Goal: Check status: Check status

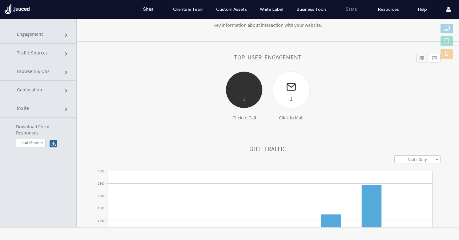
scroll to position [28, 0]
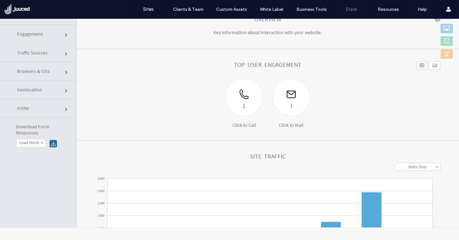
click link "Traffic Sources"
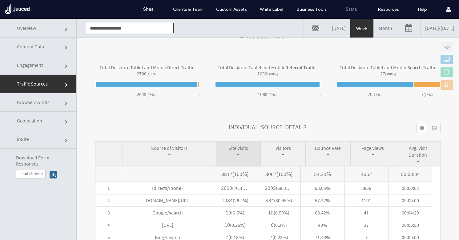
scroll to position [206, 0]
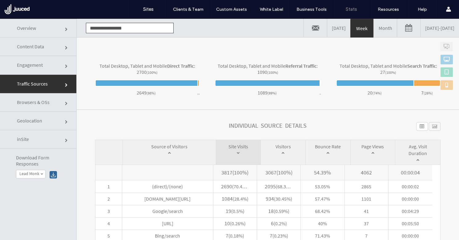
click at [444, 26] on link "08/07/2025 - 08/14/2025" at bounding box center [439, 28] width 38 height 18
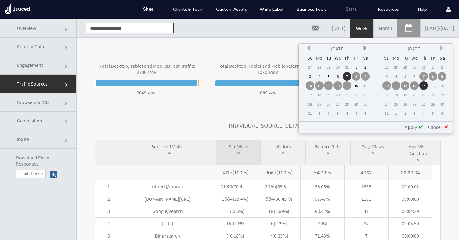
click at [432, 86] on td "15" at bounding box center [432, 85] width 9 height 9
click at [346, 76] on td "7" at bounding box center [346, 76] width 9 height 9
click at [356, 86] on td "15" at bounding box center [356, 85] width 9 height 9
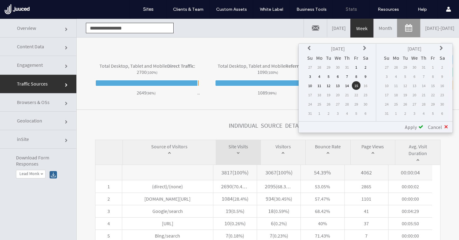
click at [415, 127] on span "Apply" at bounding box center [411, 127] width 12 height 6
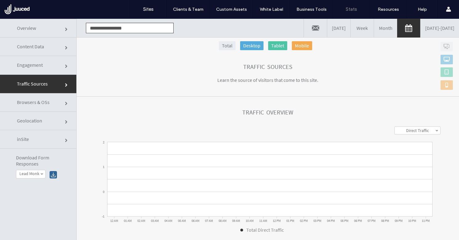
scroll to position [0, 0]
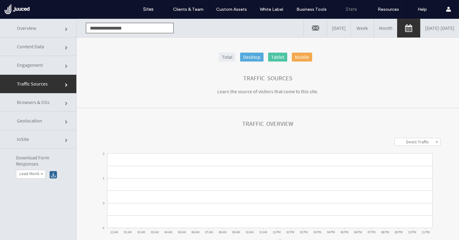
click at [420, 30] on link "08/15/2025 - 08/15/2025" at bounding box center [439, 28] width 38 height 18
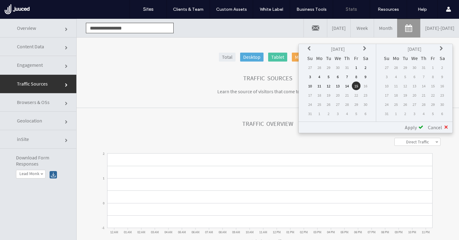
click at [346, 85] on td "14" at bounding box center [346, 86] width 9 height 9
click at [354, 86] on td "15" at bounding box center [356, 86] width 9 height 9
click at [347, 86] on td "14" at bounding box center [346, 86] width 9 height 9
click at [419, 128] on span at bounding box center [420, 127] width 5 height 5
